Goal: Task Accomplishment & Management: Manage account settings

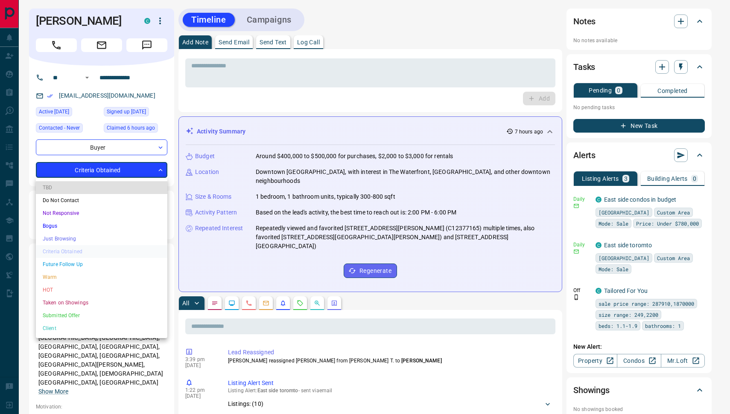
click at [92, 287] on li "HOT" at bounding box center [101, 290] width 131 height 13
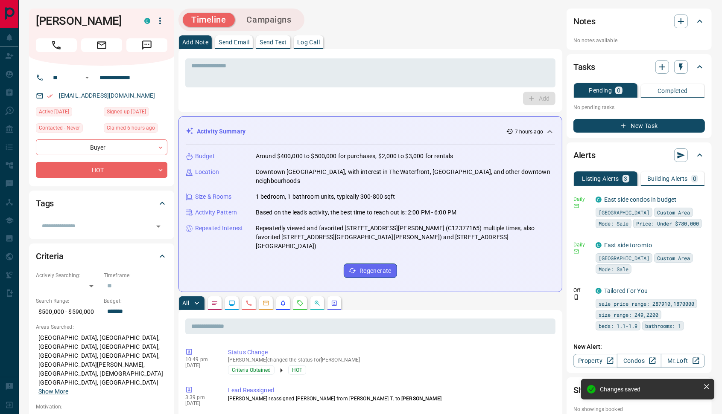
type input "*"
click at [699, 198] on icon "button" at bounding box center [698, 198] width 1 height 5
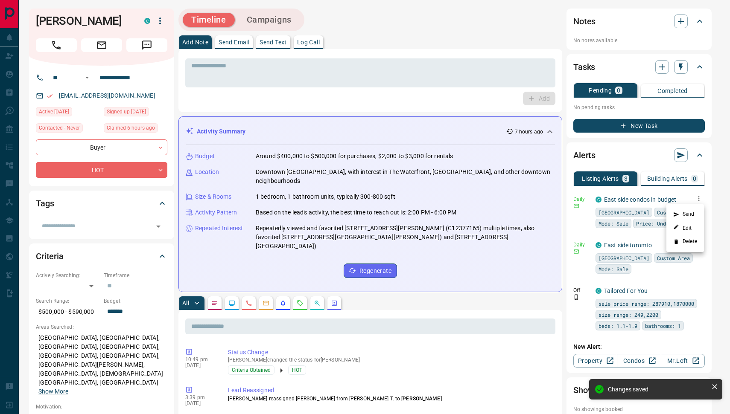
click at [685, 244] on li "Delete" at bounding box center [685, 242] width 38 height 14
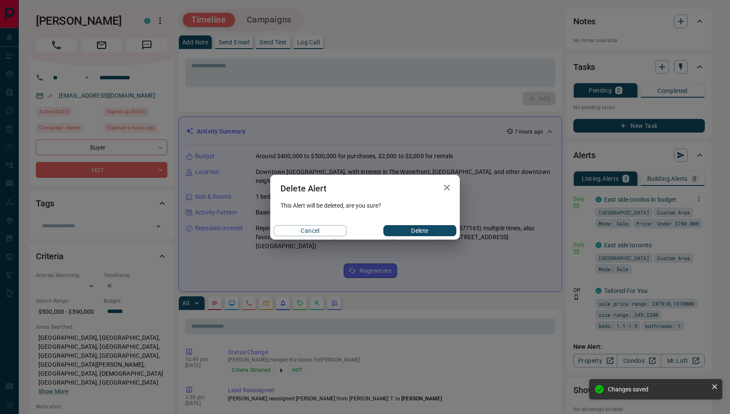
click at [426, 231] on button "Delete" at bounding box center [419, 230] width 73 height 11
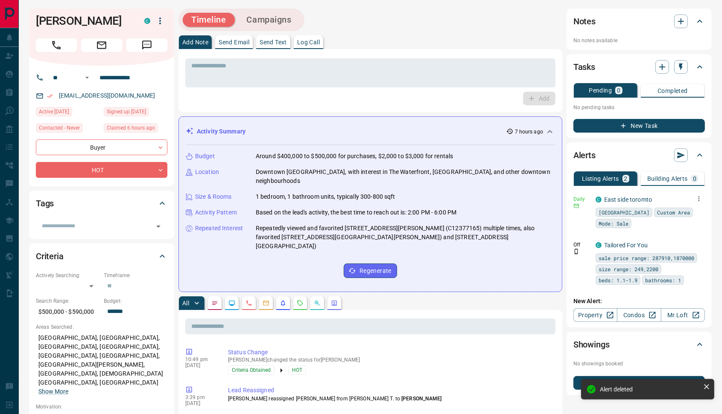
click at [695, 198] on icon "button" at bounding box center [699, 199] width 8 height 8
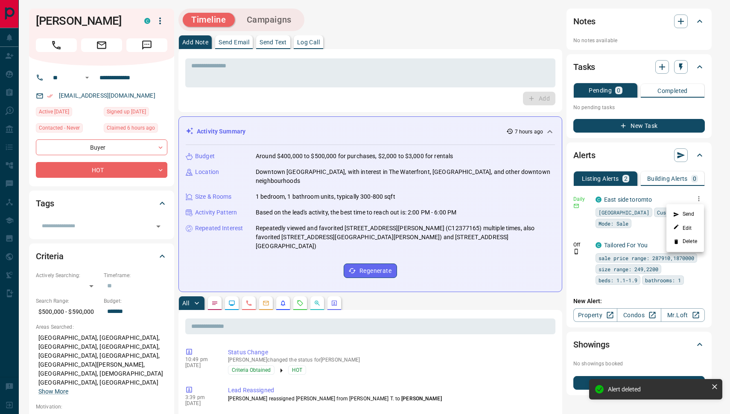
click at [678, 242] on icon at bounding box center [676, 242] width 6 height 6
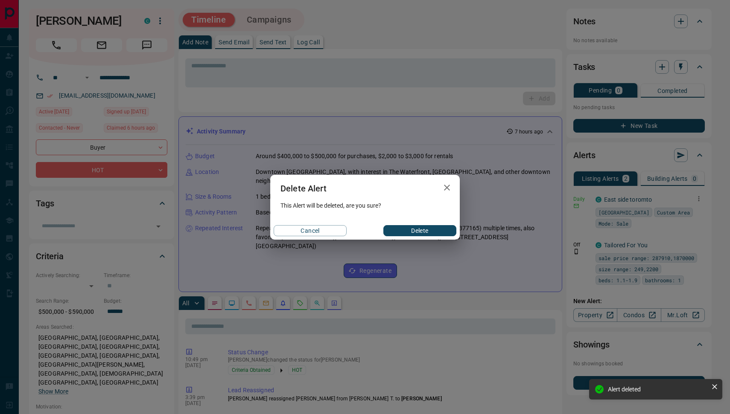
click at [430, 228] on button "Delete" at bounding box center [419, 230] width 73 height 11
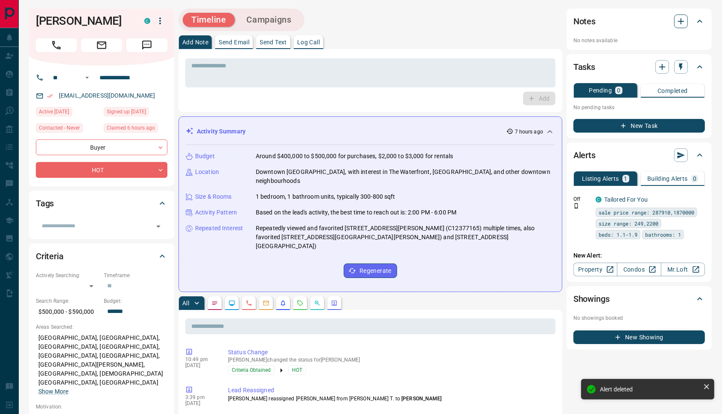
click at [681, 15] on button "button" at bounding box center [681, 22] width 14 height 14
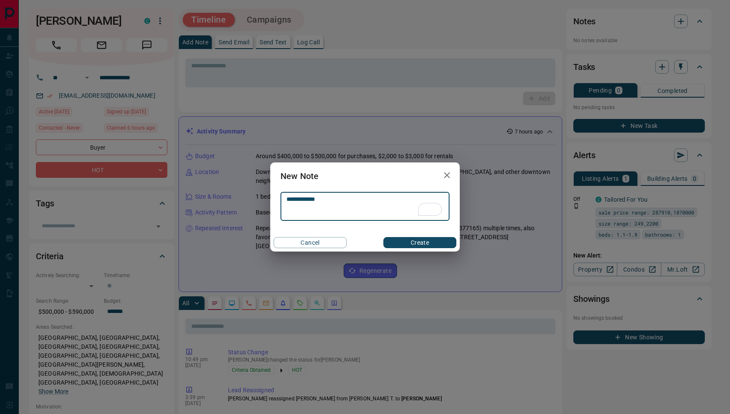
type textarea "**********"
click at [406, 243] on button "Create" at bounding box center [419, 242] width 73 height 11
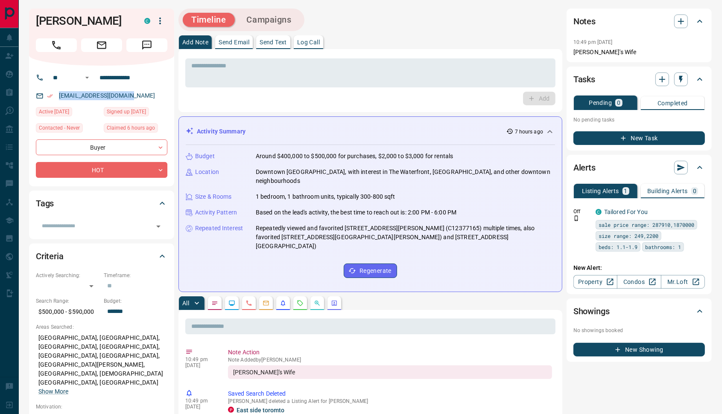
drag, startPoint x: 135, startPoint y: 92, endPoint x: 57, endPoint y: 95, distance: 77.7
click at [57, 95] on div "[EMAIL_ADDRESS][DOMAIN_NAME]" at bounding box center [101, 96] width 131 height 14
copy link "[EMAIL_ADDRESS][DOMAIN_NAME]"
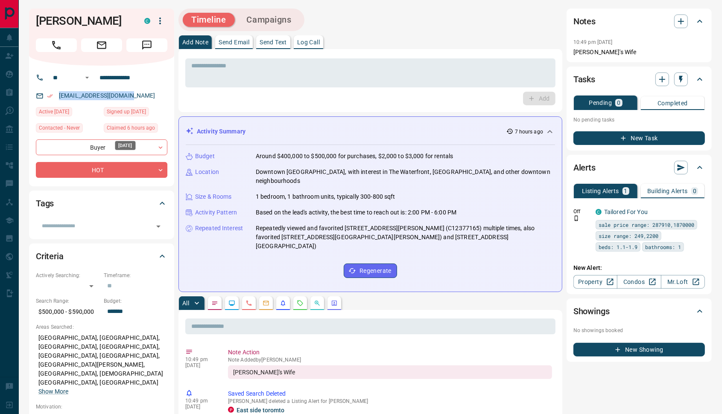
copy link "[EMAIL_ADDRESS][DOMAIN_NAME]"
